Goal: Find contact information: Find contact information

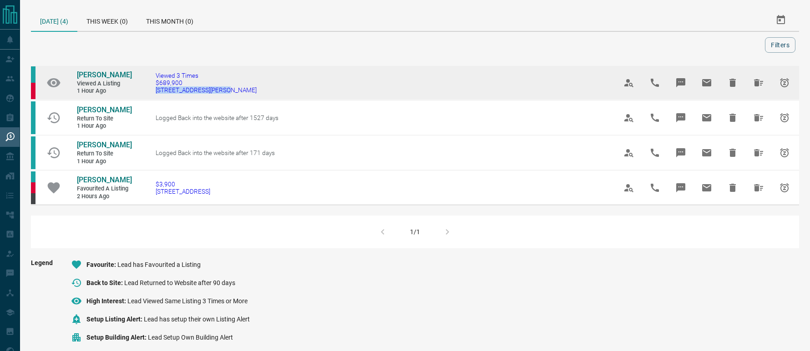
drag, startPoint x: 242, startPoint y: 97, endPoint x: 156, endPoint y: 97, distance: 86.5
click at [156, 97] on td "Viewed 3 Times $689,900 [STREET_ADDRESS][PERSON_NAME]" at bounding box center [372, 83] width 461 height 35
copy span "[STREET_ADDRESS][PERSON_NAME]"
click at [103, 75] on span "[PERSON_NAME]" at bounding box center [104, 75] width 55 height 9
click at [756, 76] on button "Hide All from Kathleen Cabral" at bounding box center [759, 83] width 22 height 22
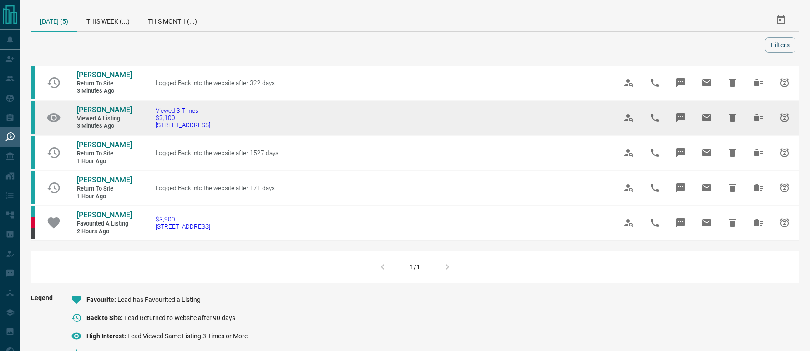
drag, startPoint x: 239, startPoint y: 146, endPoint x: 151, endPoint y: 146, distance: 88.3
click at [151, 136] on td "Viewed 3 Times $3,100 [STREET_ADDRESS]" at bounding box center [372, 118] width 461 height 35
copy span "[STREET_ADDRESS]"
click at [100, 114] on span "[PERSON_NAME]" at bounding box center [104, 110] width 55 height 9
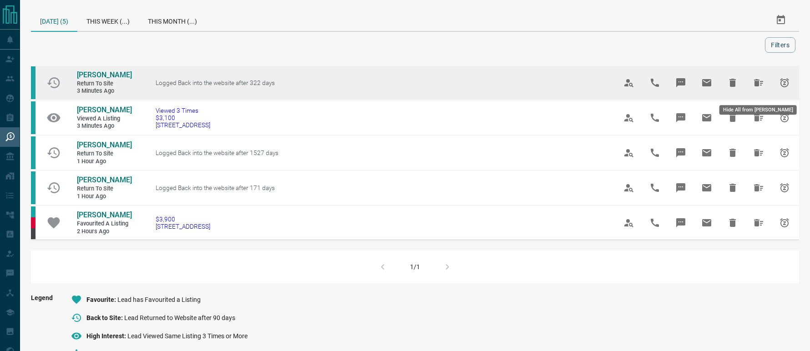
click at [758, 86] on icon "Hide All from Lior Cohen-Khallas" at bounding box center [758, 82] width 9 height 7
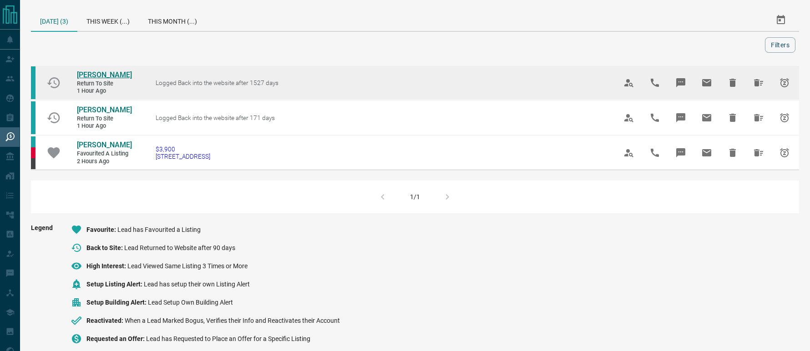
click at [99, 76] on span "[PERSON_NAME]" at bounding box center [104, 75] width 55 height 9
click at [760, 80] on icon "Hide All from Liz Sullivan" at bounding box center [758, 82] width 11 height 11
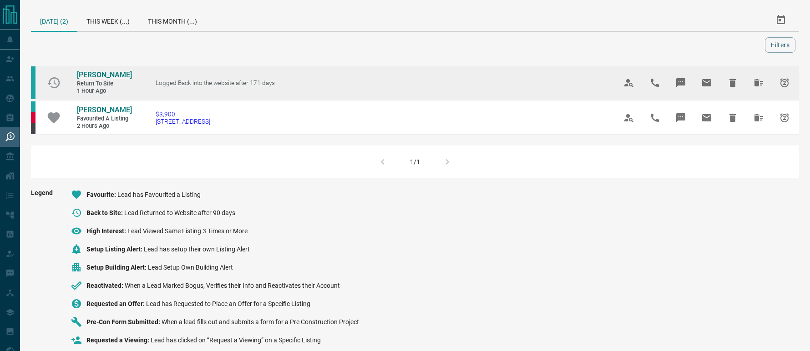
click at [96, 79] on span "[PERSON_NAME]" at bounding box center [104, 75] width 55 height 9
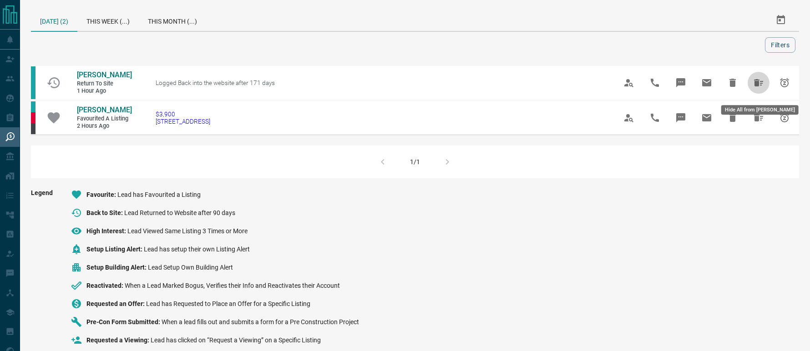
drag, startPoint x: 761, startPoint y: 82, endPoint x: 624, endPoint y: 97, distance: 137.3
click at [760, 84] on icon "Hide All from Karen Hammond" at bounding box center [758, 82] width 11 height 11
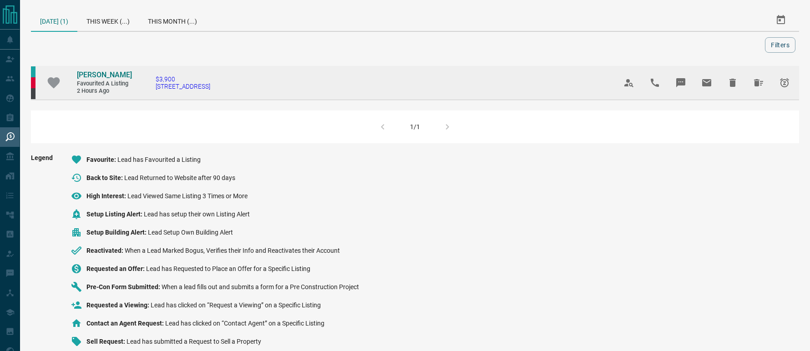
drag, startPoint x: 207, startPoint y: 98, endPoint x: 158, endPoint y: 101, distance: 49.2
click at [158, 100] on td "$3,900 [STREET_ADDRESS]" at bounding box center [372, 83] width 461 height 35
copy span "[STREET_ADDRESS]"
click at [106, 79] on link "[PERSON_NAME]" at bounding box center [104, 76] width 55 height 10
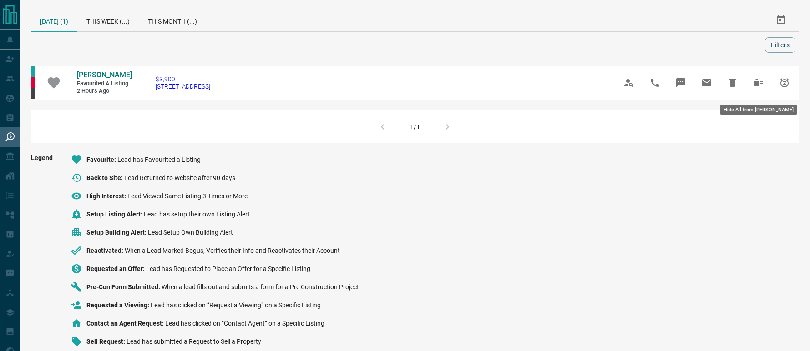
click at [765, 87] on button "Hide All from Anthony Boustany" at bounding box center [759, 83] width 22 height 22
